Goal: Information Seeking & Learning: Learn about a topic

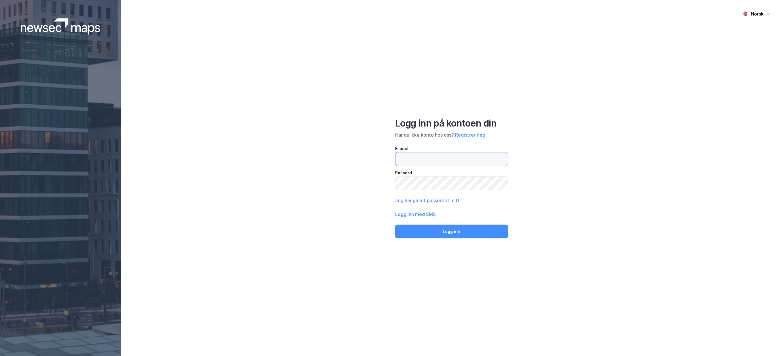
type input "[PERSON_NAME][EMAIL_ADDRESS][DOMAIN_NAME]"
click at [443, 164] on input "[PERSON_NAME][EMAIL_ADDRESS][DOMAIN_NAME]" at bounding box center [451, 159] width 112 height 13
click at [428, 234] on button "Logg inn" at bounding box center [451, 232] width 113 height 14
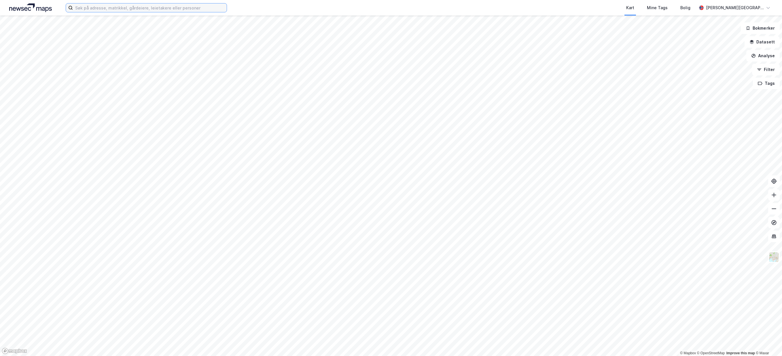
click at [161, 4] on input at bounding box center [150, 7] width 154 height 9
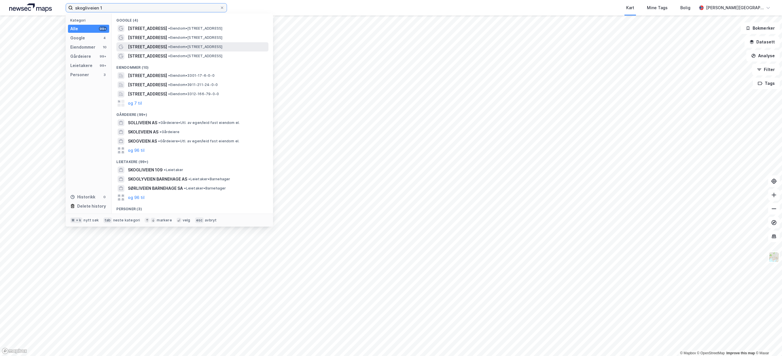
type input "skogliveien 1"
click at [174, 45] on span "• Eiendom • [STREET_ADDRESS]" at bounding box center [195, 47] width 54 height 5
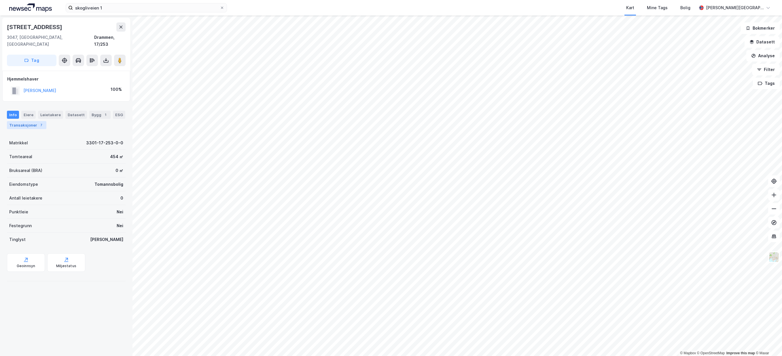
click at [43, 121] on div "Transaksjoner 7" at bounding box center [26, 125] width 39 height 8
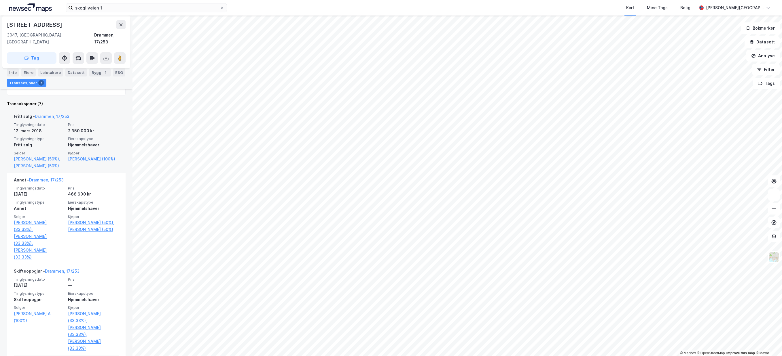
scroll to position [147, 0]
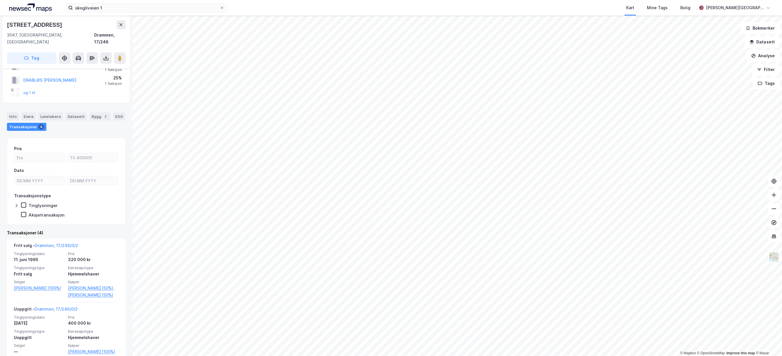
scroll to position [49, 0]
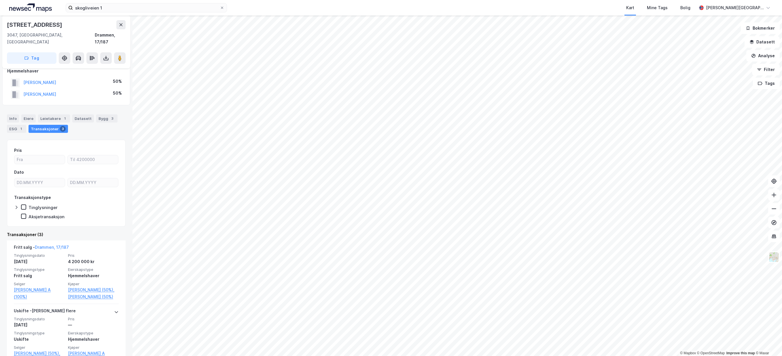
scroll to position [9, 0]
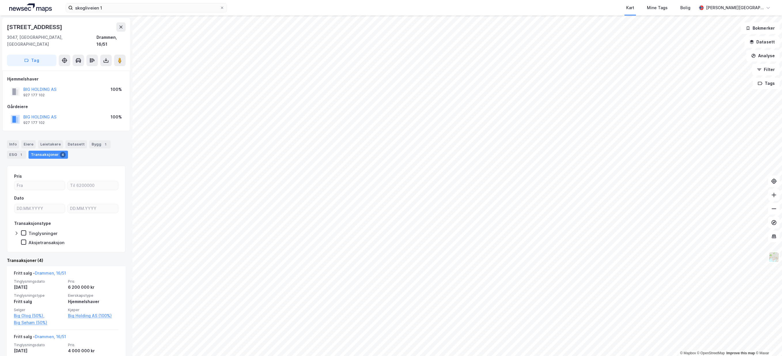
click at [26, 25] on div "[STREET_ADDRESS]" at bounding box center [35, 26] width 56 height 9
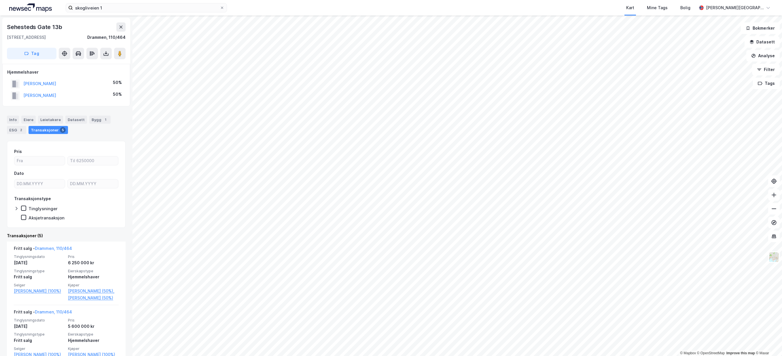
click at [40, 26] on div "Sehesteds Gate 13b" at bounding box center [35, 26] width 56 height 9
copy div "Sehesteds Gate 13b"
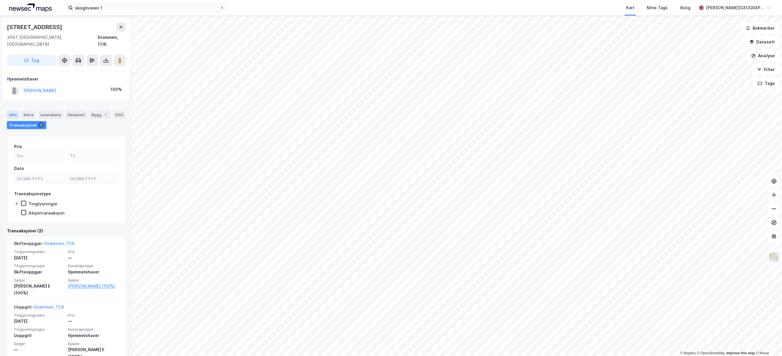
click at [15, 111] on div "Info" at bounding box center [13, 115] width 12 height 8
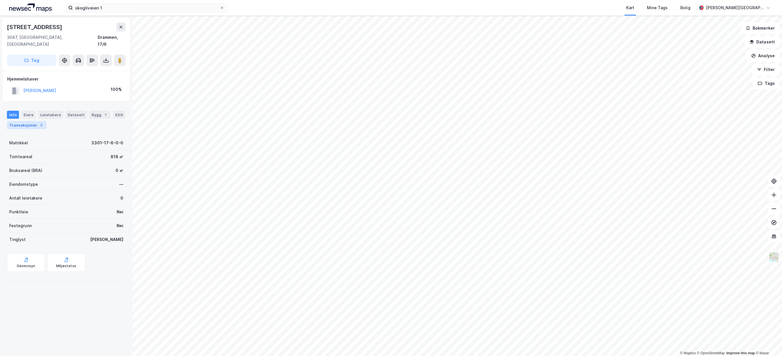
click at [26, 121] on div "Transaksjoner 2" at bounding box center [26, 125] width 39 height 8
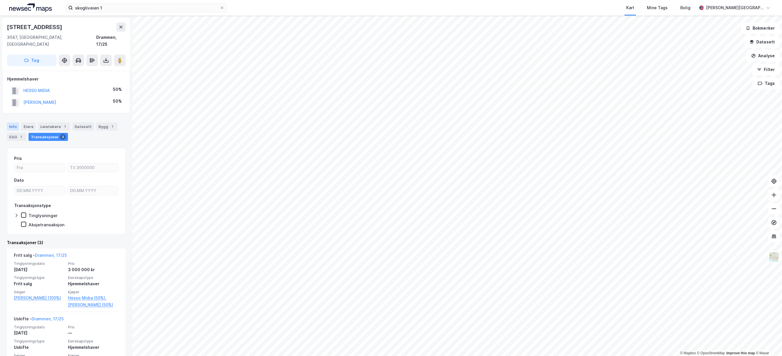
click at [16, 123] on div "Info" at bounding box center [13, 127] width 12 height 8
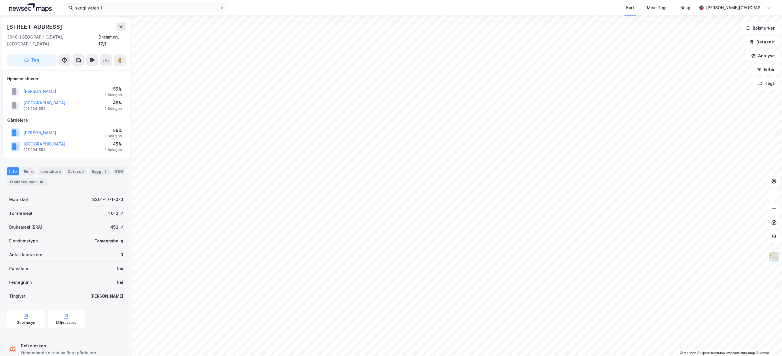
scroll to position [0, 0]
